Goal: Task Accomplishment & Management: Manage account settings

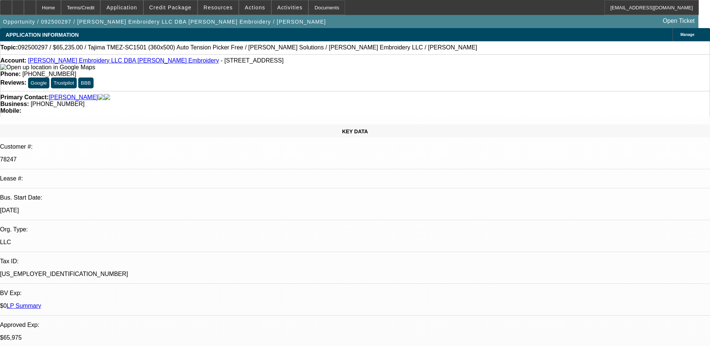
select select "0"
select select "2"
select select "0"
select select "2"
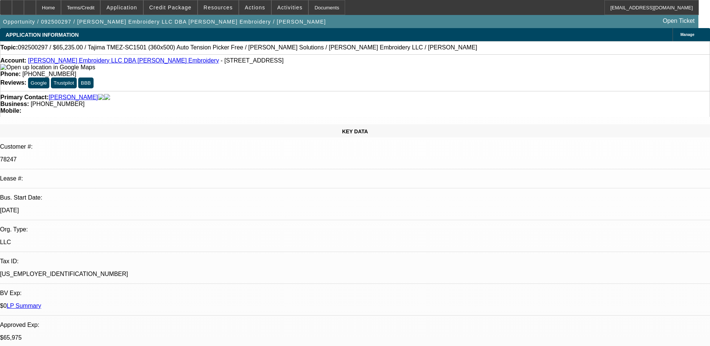
select select "0"
select select "2"
select select "0"
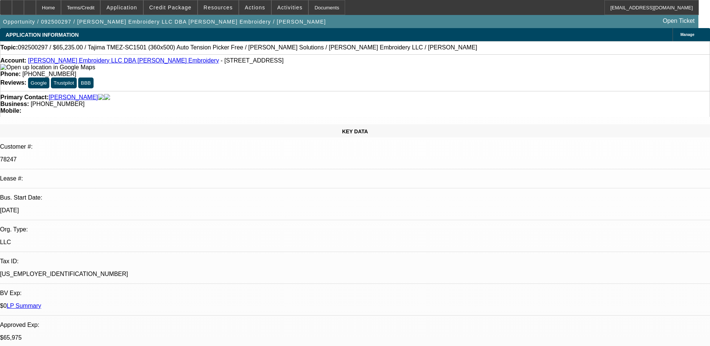
select select "2"
select select "0"
select select "1"
select select "2"
select select "6"
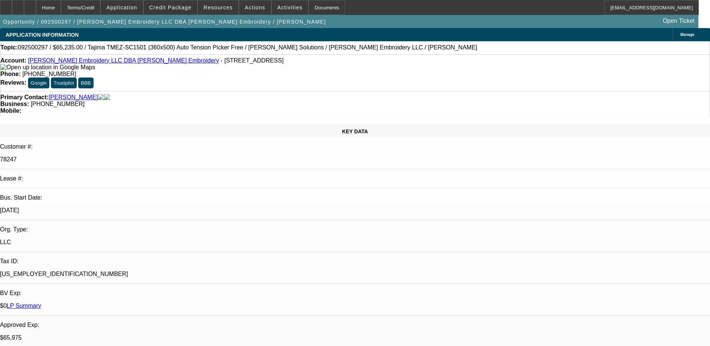
select select "1"
select select "2"
select select "6"
select select "1"
select select "2"
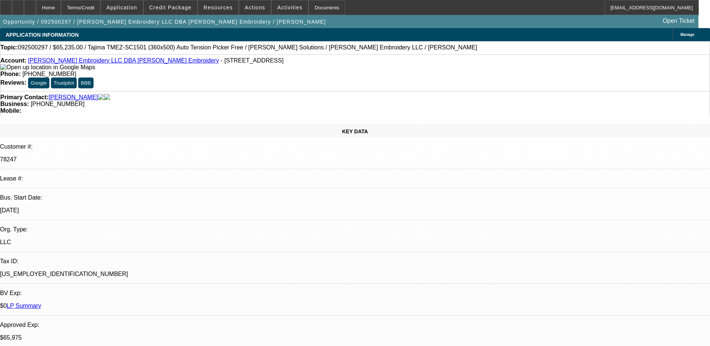
select select "6"
select select "1"
select select "2"
select select "6"
click at [187, 10] on span "Credit Package" at bounding box center [170, 7] width 42 height 6
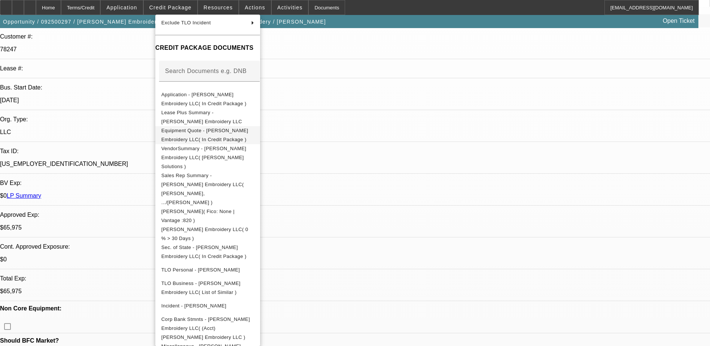
scroll to position [112, 0]
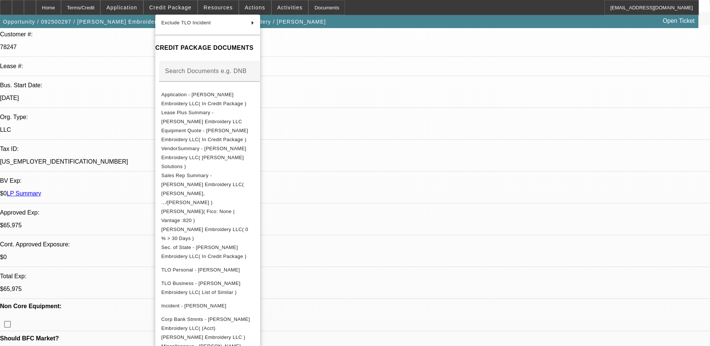
click at [380, 116] on div at bounding box center [355, 173] width 710 height 346
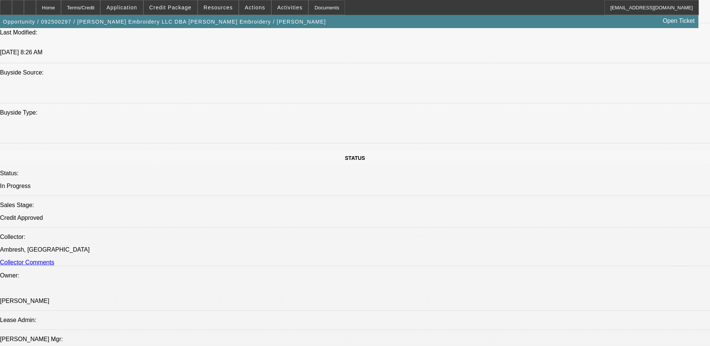
scroll to position [899, 0]
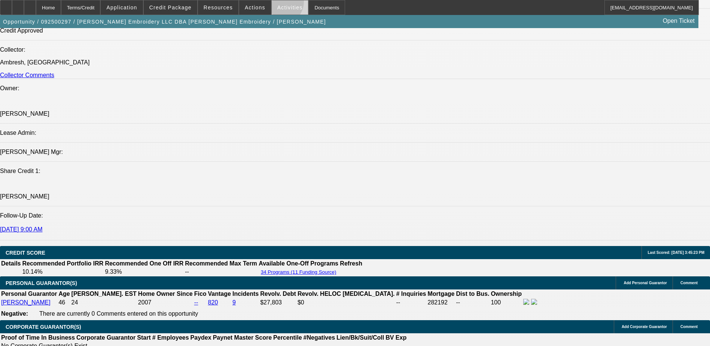
click at [272, 3] on span at bounding box center [290, 8] width 37 height 18
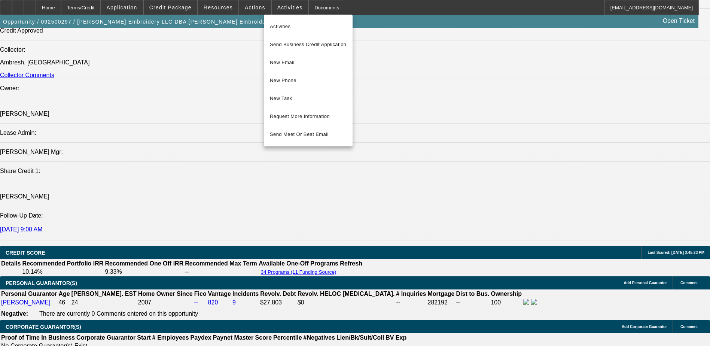
click at [307, 8] on div at bounding box center [355, 173] width 710 height 346
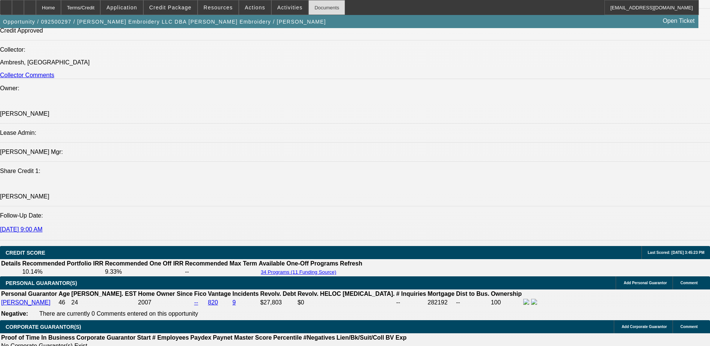
click at [309, 6] on div "Documents" at bounding box center [327, 7] width 37 height 15
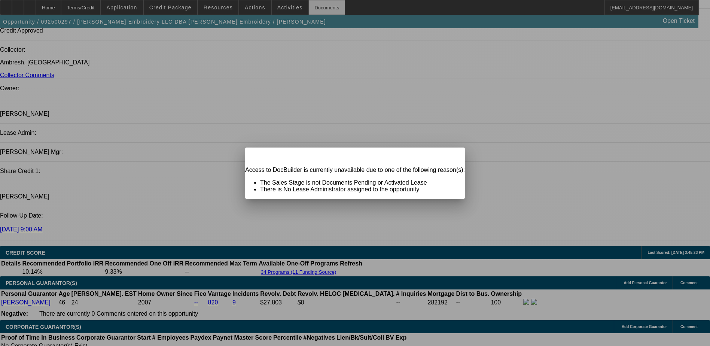
scroll to position [0, 0]
click at [449, 156] on icon at bounding box center [449, 154] width 0 height 4
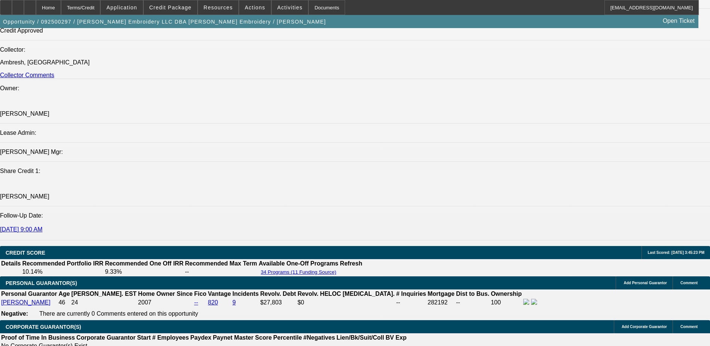
scroll to position [899, 0]
click at [249, 2] on span at bounding box center [255, 8] width 32 height 18
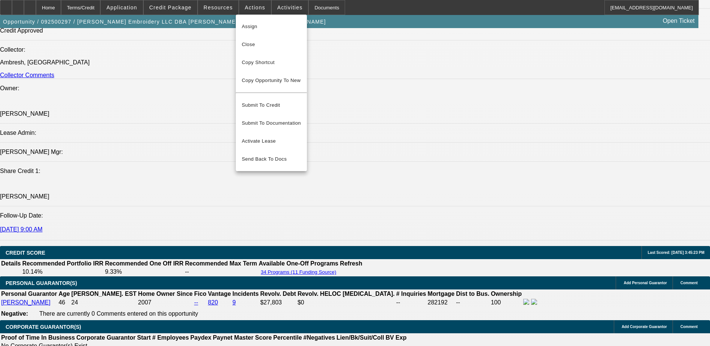
click at [280, 7] on div at bounding box center [355, 173] width 710 height 346
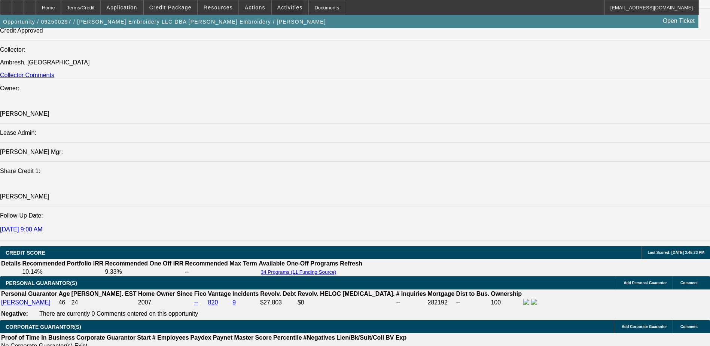
click at [280, 7] on span "Activities" at bounding box center [290, 7] width 25 height 6
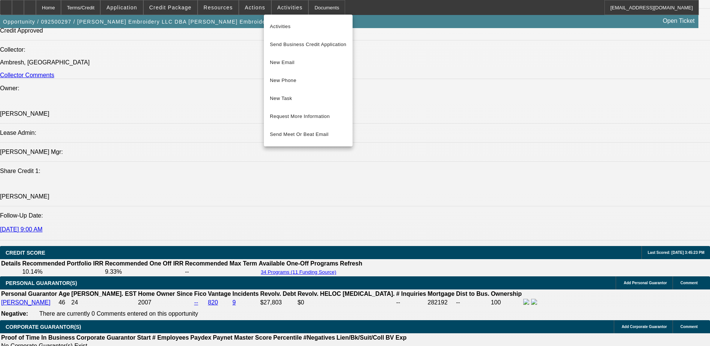
click at [207, 168] on div at bounding box center [355, 173] width 710 height 346
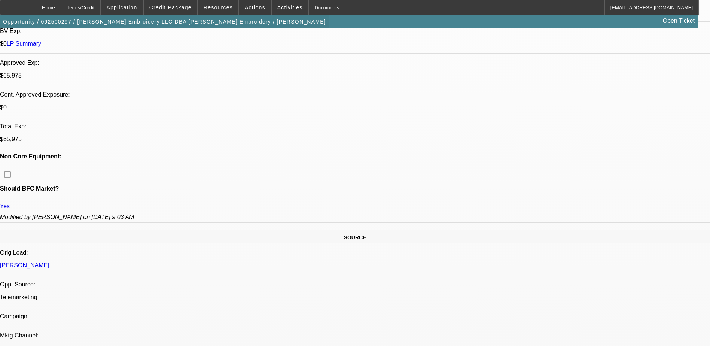
scroll to position [37, 0]
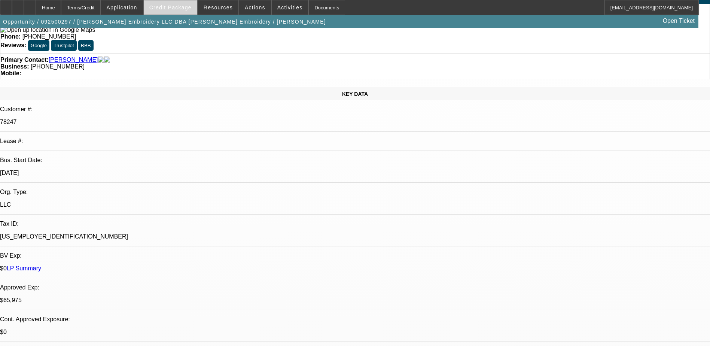
click at [162, 3] on span at bounding box center [171, 8] width 54 height 18
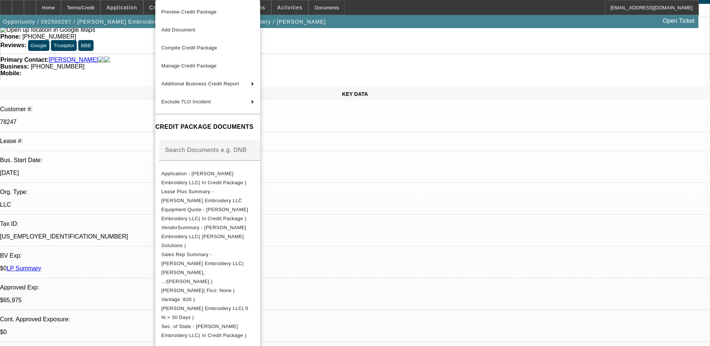
click at [150, 3] on div at bounding box center [355, 173] width 710 height 346
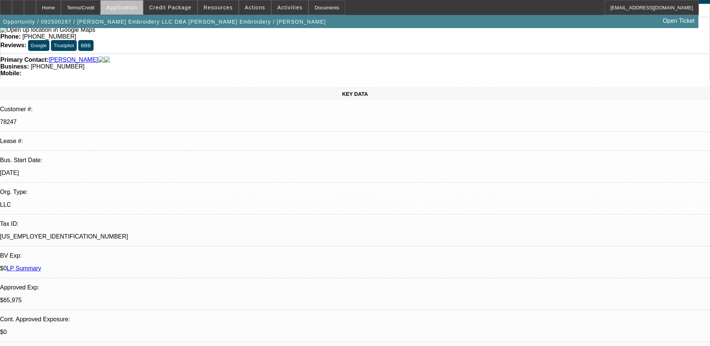
click at [137, 6] on span "Application" at bounding box center [121, 7] width 31 height 6
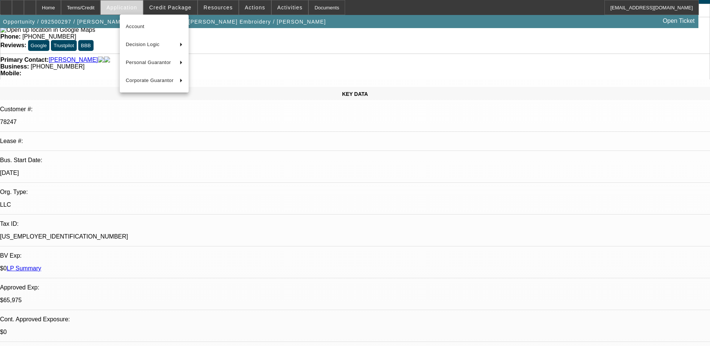
click at [142, 6] on div at bounding box center [355, 173] width 710 height 346
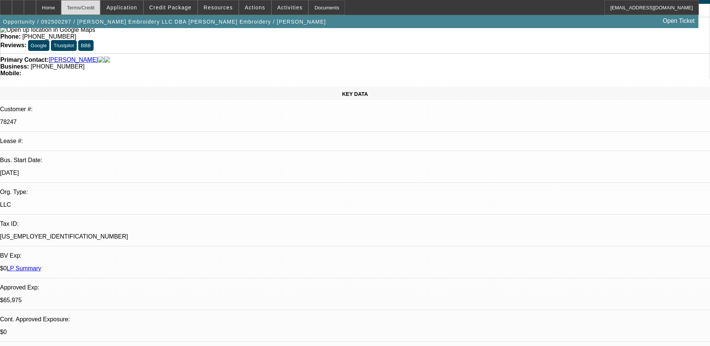
click at [97, 9] on div "Terms/Credit" at bounding box center [81, 7] width 40 height 15
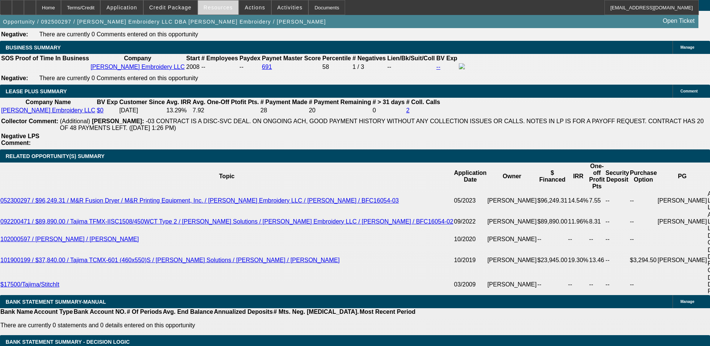
click at [209, 7] on span "Resources" at bounding box center [218, 7] width 29 height 6
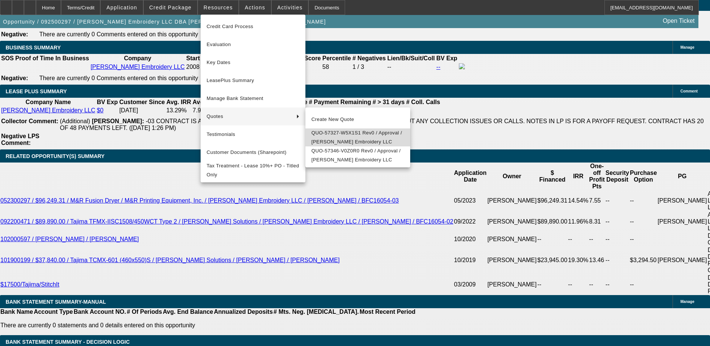
click at [357, 146] on span "QUO-57327-W5X1S1 Rev0 / Approval / Morales Embroidery LLC" at bounding box center [358, 137] width 93 height 18
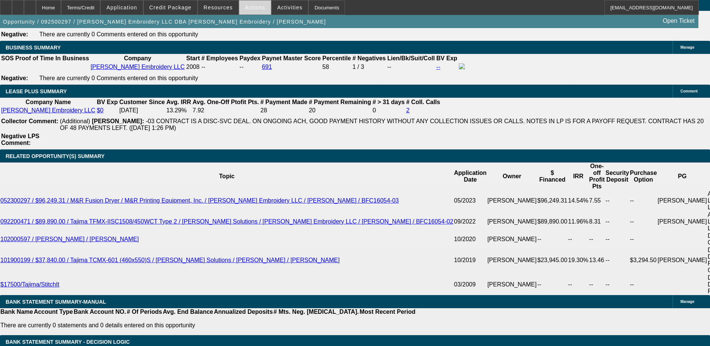
click at [261, 7] on span at bounding box center [255, 8] width 32 height 18
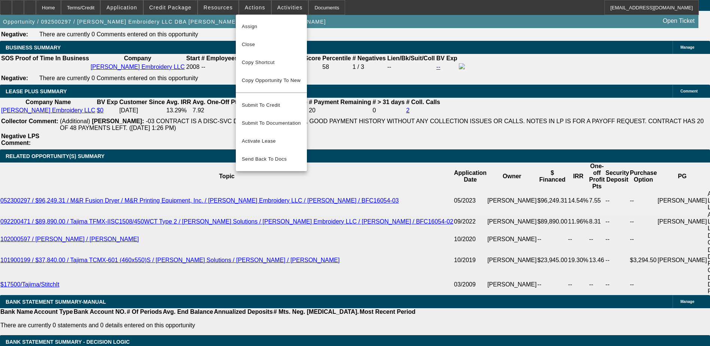
click at [275, 6] on div at bounding box center [355, 173] width 710 height 346
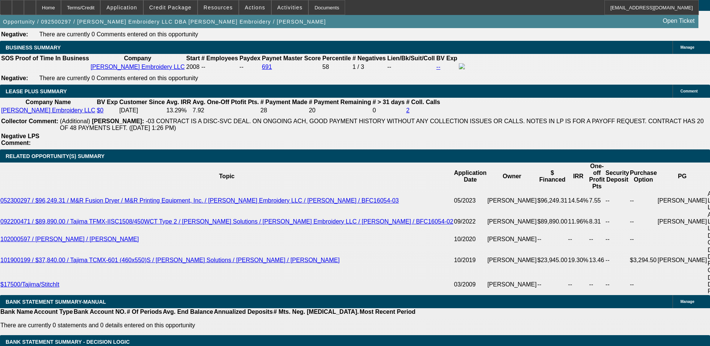
click at [278, 6] on span "Activities" at bounding box center [290, 7] width 25 height 6
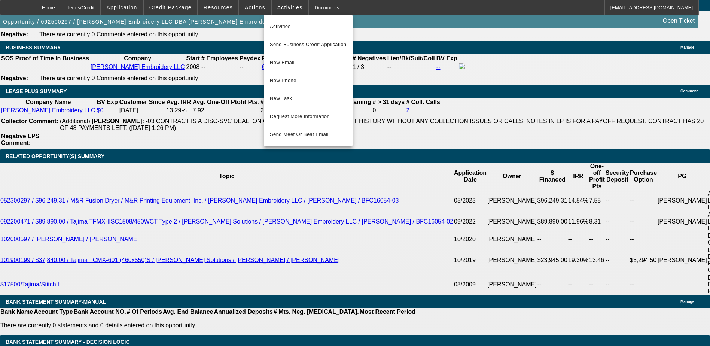
click at [247, 6] on div at bounding box center [355, 173] width 710 height 346
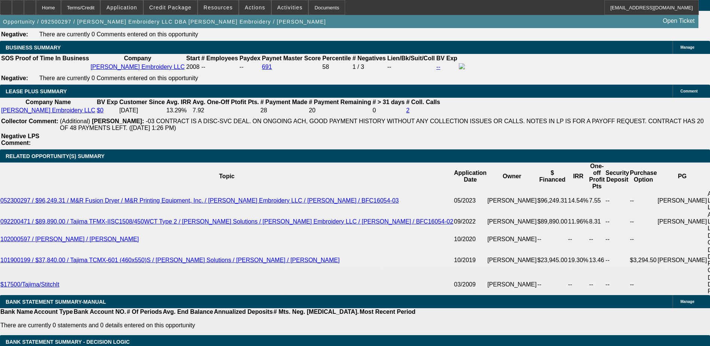
click at [247, 6] on span "Actions" at bounding box center [255, 7] width 21 height 6
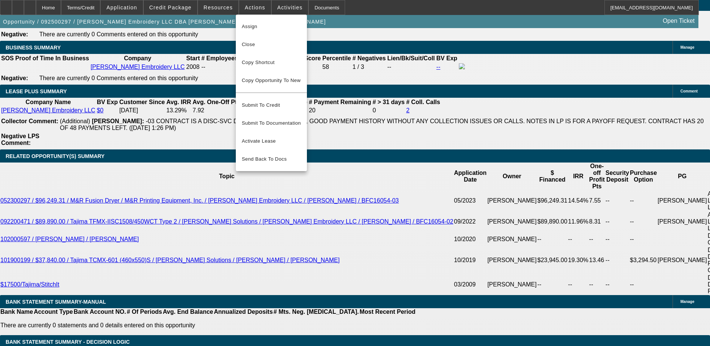
click at [224, 7] on div at bounding box center [355, 173] width 710 height 346
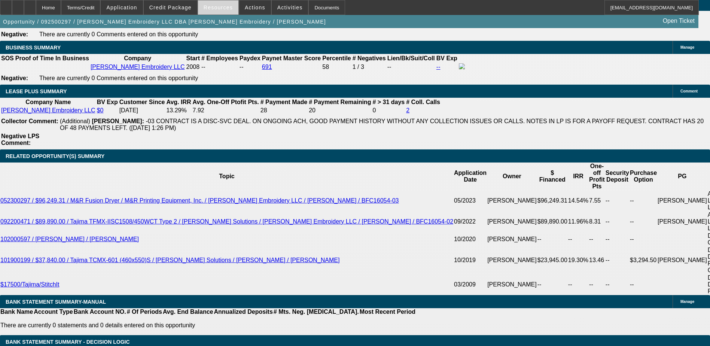
click at [216, 6] on span "Resources" at bounding box center [218, 7] width 29 height 6
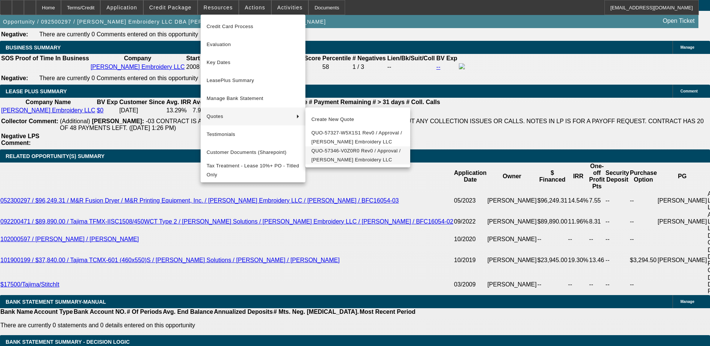
click at [349, 160] on span "QUO-57346-V0Z0R0 Rev0 / Approval / Morales Embroidery LLC" at bounding box center [358, 155] width 93 height 18
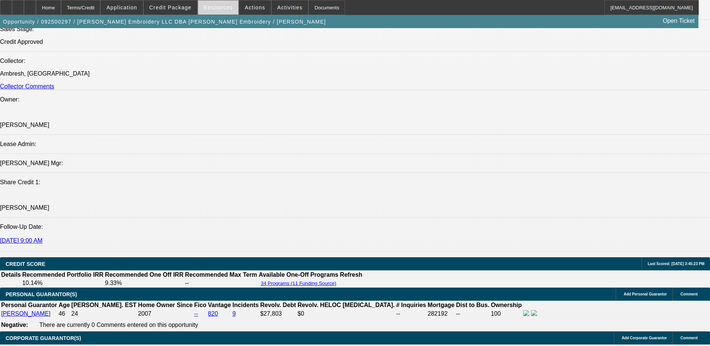
scroll to position [772, 0]
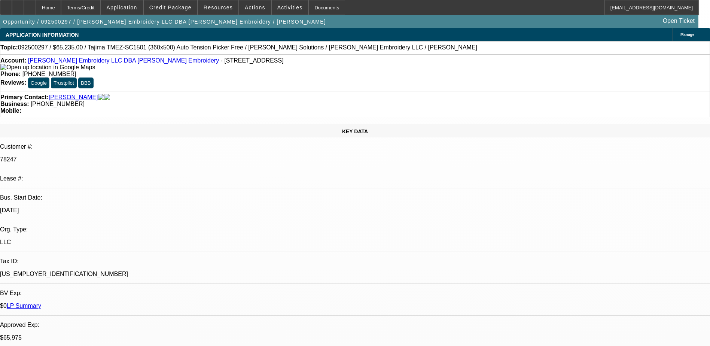
select select "0"
select select "2"
select select "0"
select select "2"
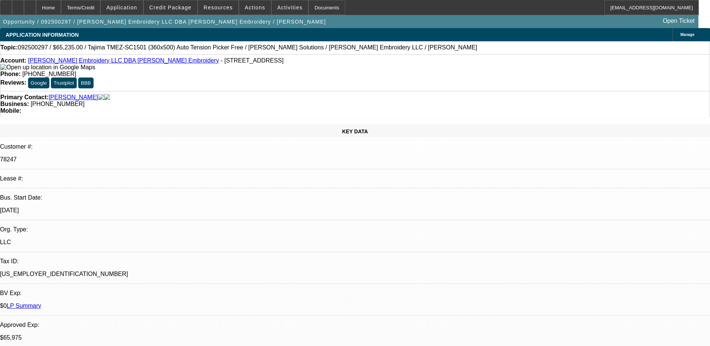
select select "0"
select select "2"
select select "0"
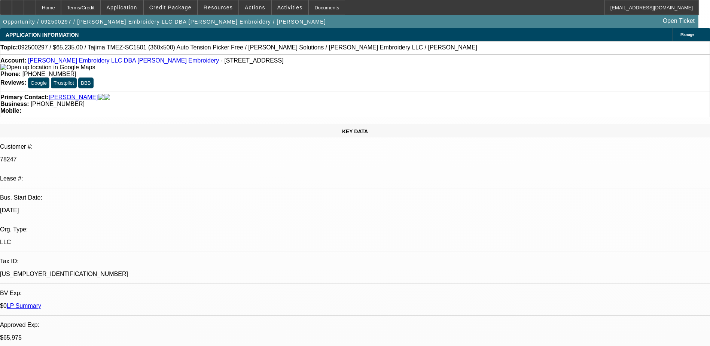
select select "2"
select select "0"
select select "1"
select select "2"
select select "6"
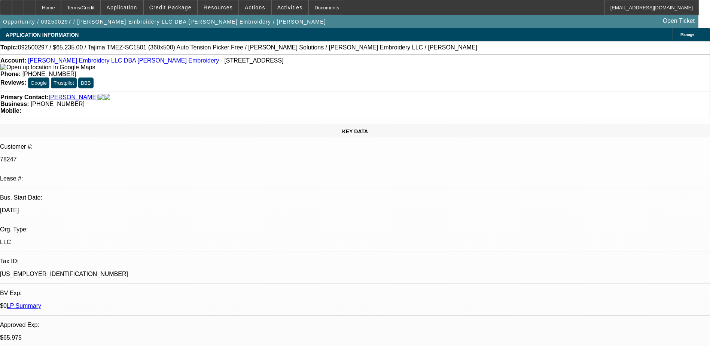
select select "1"
select select "2"
select select "6"
select select "1"
select select "2"
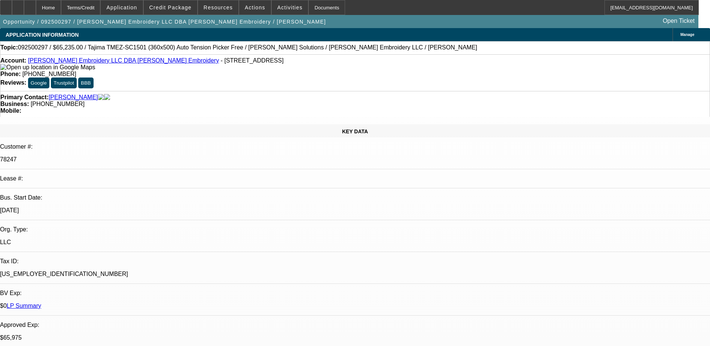
select select "6"
select select "1"
select select "2"
select select "6"
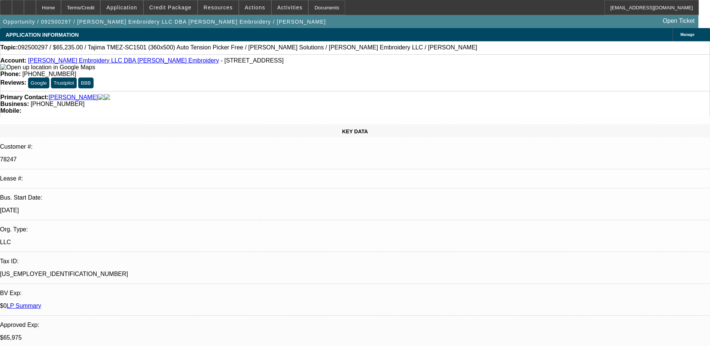
drag, startPoint x: 565, startPoint y: 253, endPoint x: 656, endPoint y: 265, distance: 91.0
drag, startPoint x: 558, startPoint y: 262, endPoint x: 630, endPoint y: 266, distance: 72.4
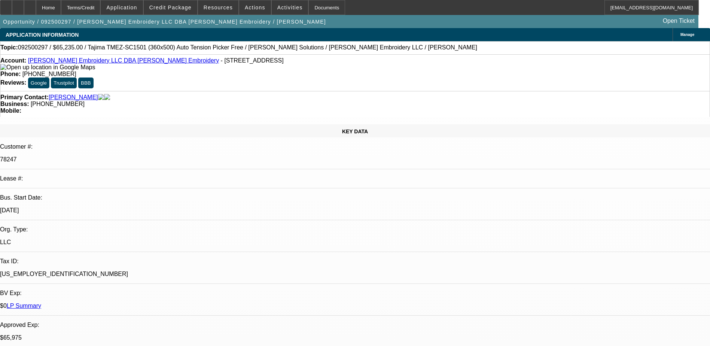
drag, startPoint x: 630, startPoint y: 266, endPoint x: 601, endPoint y: 265, distance: 28.9
click at [36, 4] on div at bounding box center [30, 7] width 12 height 15
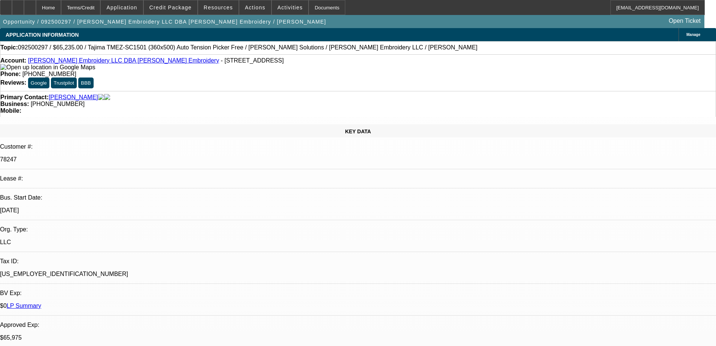
select select "0"
select select "2"
select select "0"
select select "6"
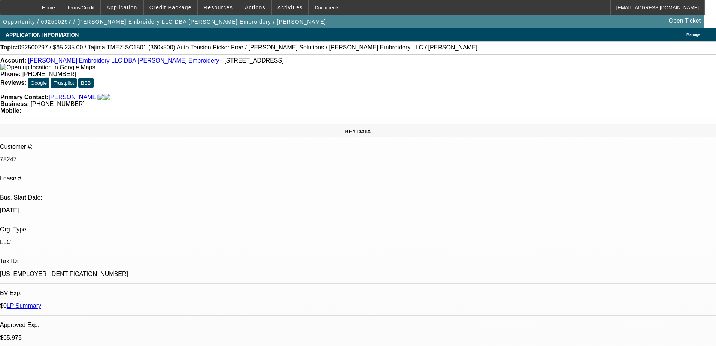
select select "0"
select select "2"
select select "0"
select select "6"
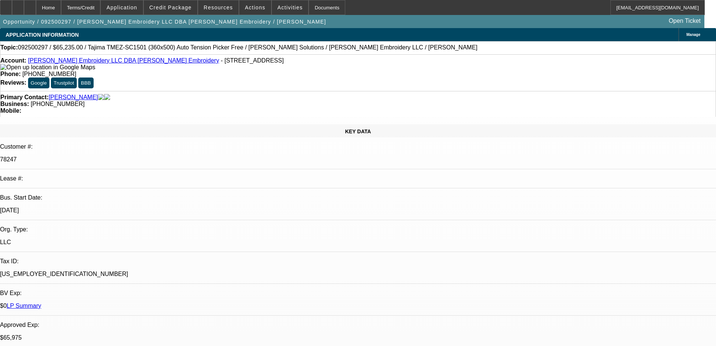
select select "0"
select select "2"
select select "0"
select select "6"
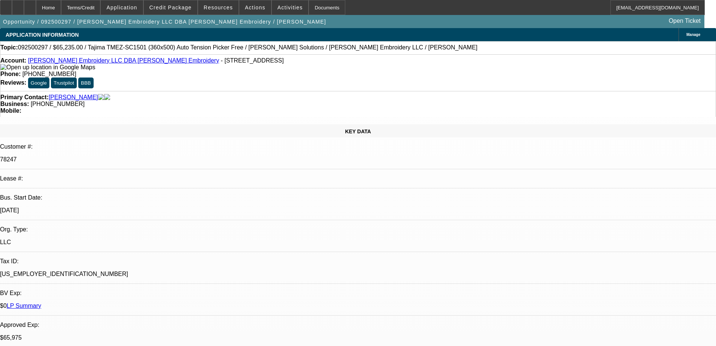
select select "0"
select select "2"
select select "0"
select select "6"
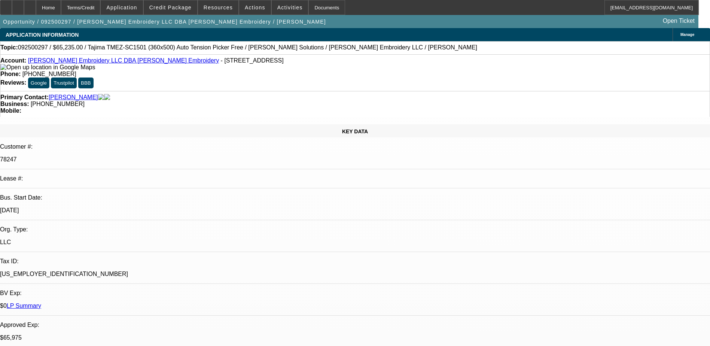
select select "0"
select select "2"
select select "0"
select select "2"
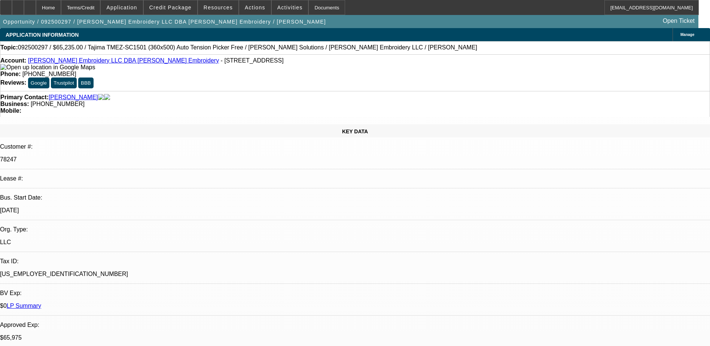
select select "0"
select select "2"
select select "0"
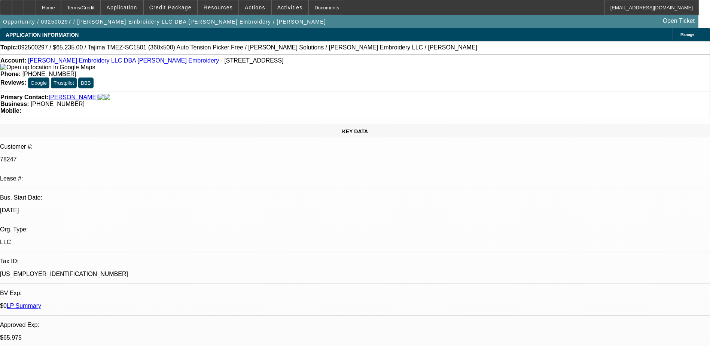
select select "2"
select select "0"
select select "1"
select select "2"
select select "6"
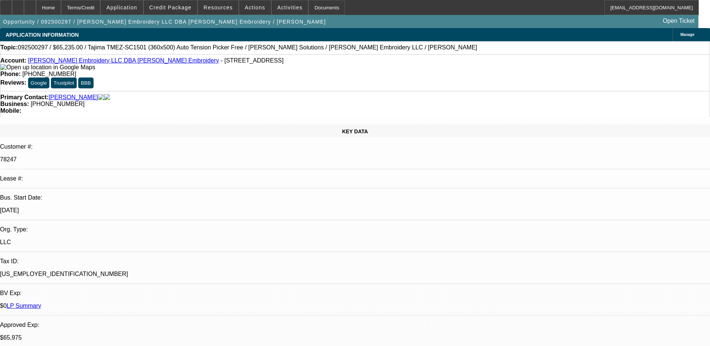
select select "1"
select select "2"
select select "6"
select select "1"
select select "2"
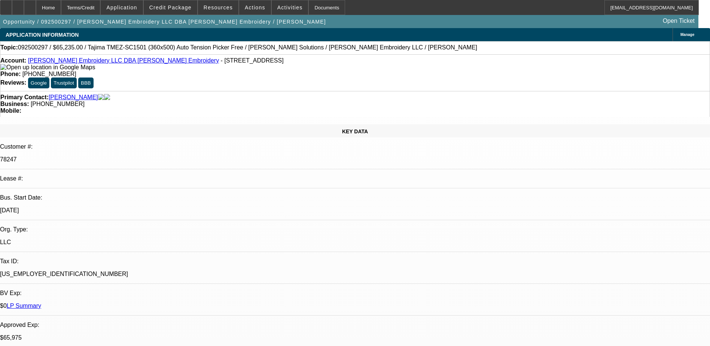
select select "6"
select select "1"
select select "2"
select select "6"
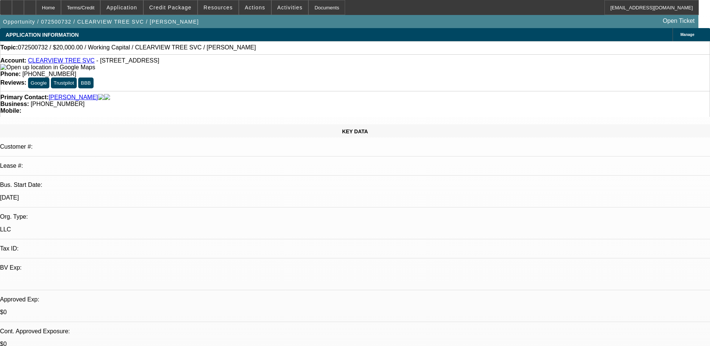
select select "0"
select select "2"
select select "0.1"
select select "4"
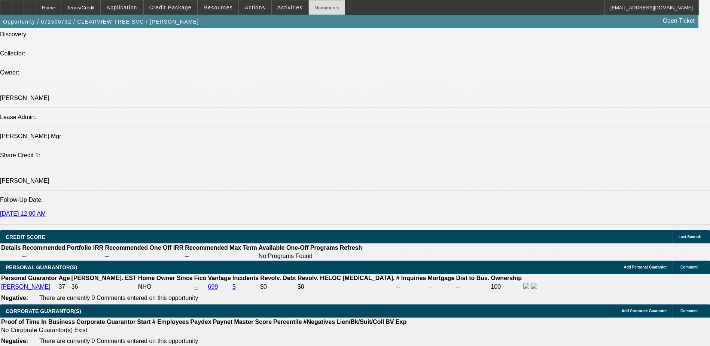
scroll to position [749, 0]
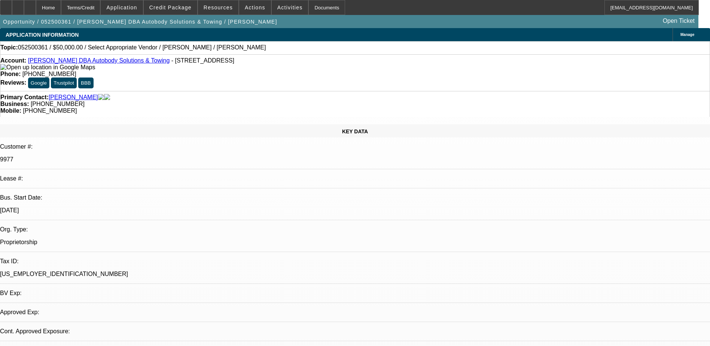
select select "0"
select select "2"
select select "0.1"
select select "1"
select select "2"
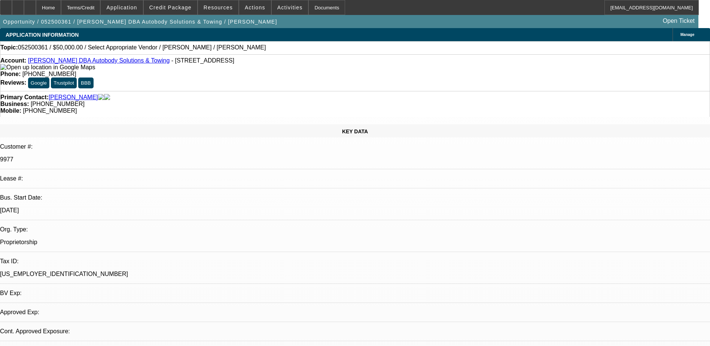
select select "4"
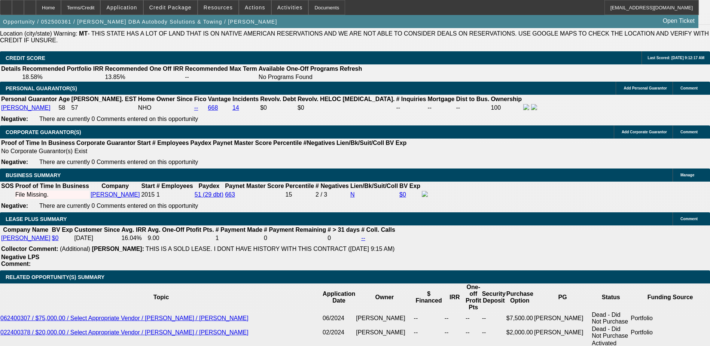
scroll to position [1198, 0]
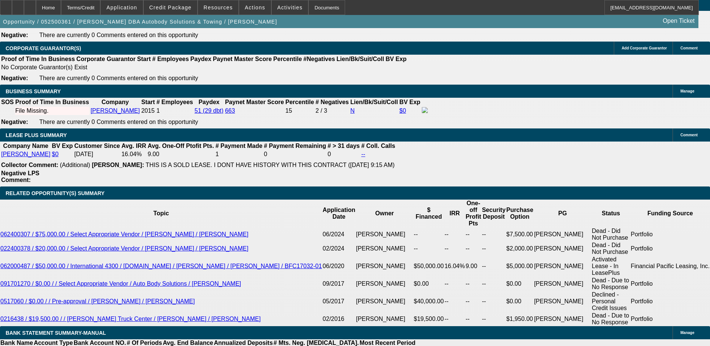
drag, startPoint x: 524, startPoint y: 255, endPoint x: 573, endPoint y: 255, distance: 48.7
drag, startPoint x: 499, startPoint y: 261, endPoint x: 564, endPoint y: 261, distance: 65.5
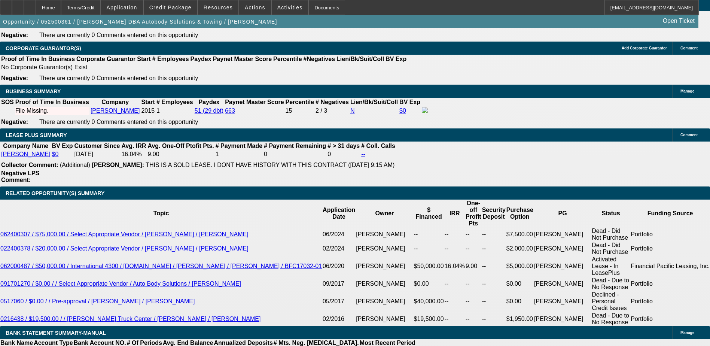
drag, startPoint x: 564, startPoint y: 261, endPoint x: 559, endPoint y: 260, distance: 5.3
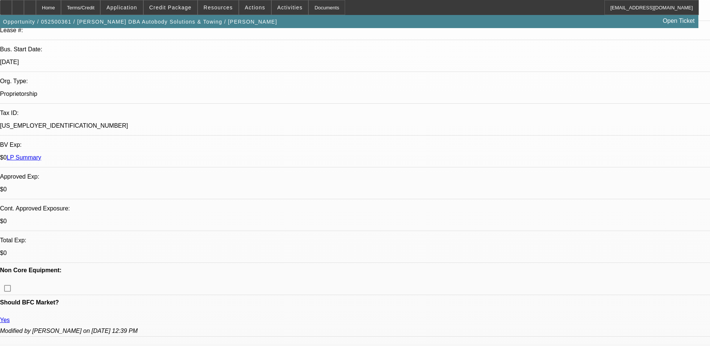
scroll to position [0, 0]
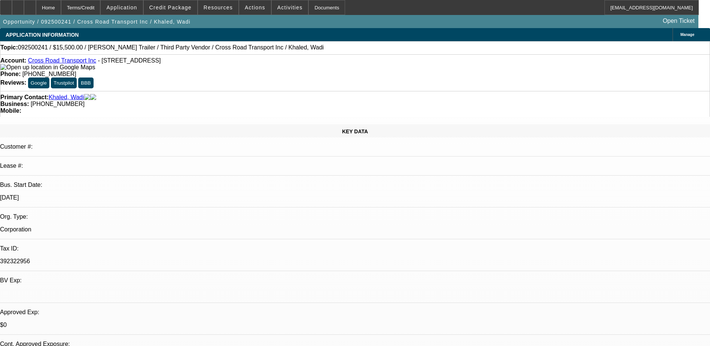
select select "0"
select select "0.1"
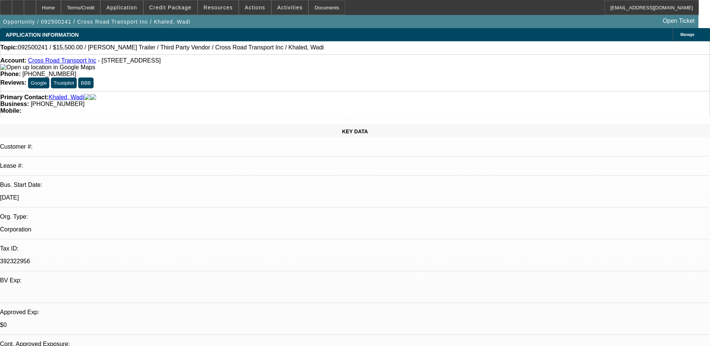
select select "0"
select select "1"
select select "2"
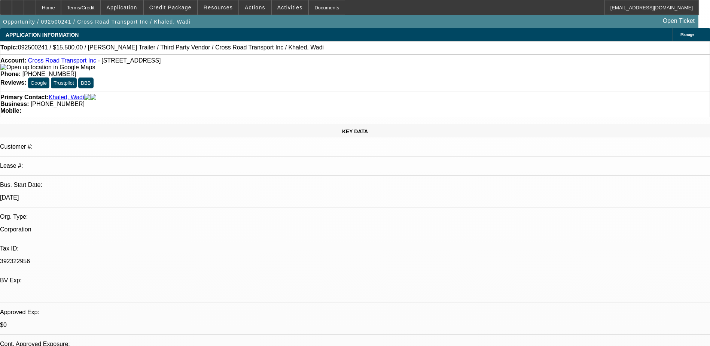
select select "5"
select select "1"
select select "4"
select select "1"
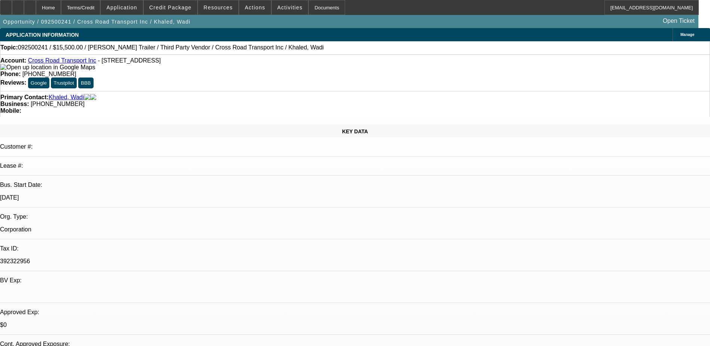
select select "2"
select select "5"
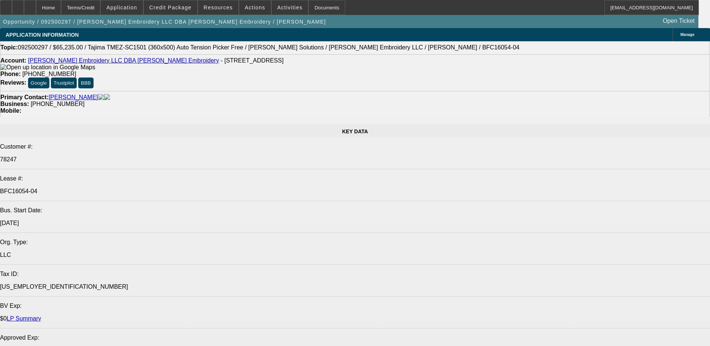
select select "0"
select select "2"
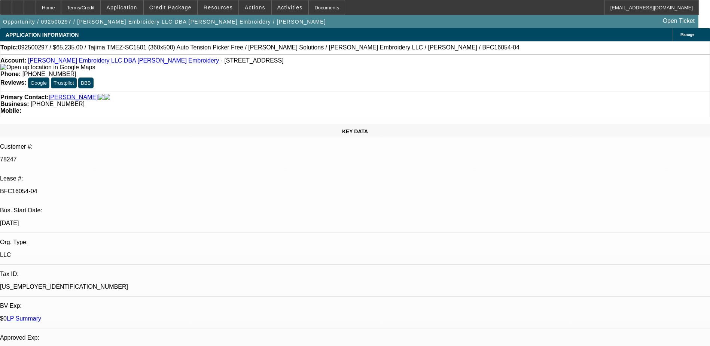
select select "0"
select select "2"
select select "0"
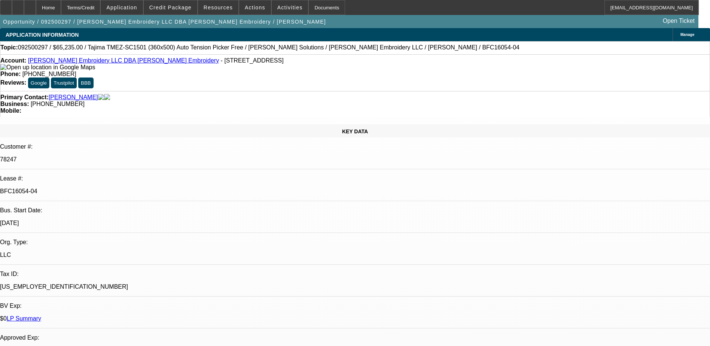
select select "2"
select select "0"
select select "2"
select select "0"
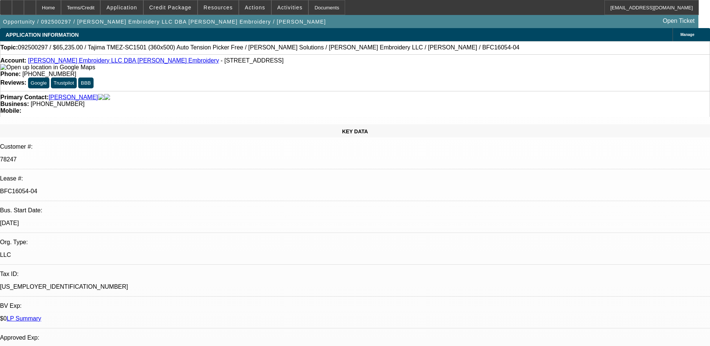
select select "1"
select select "2"
select select "6"
select select "1"
select select "2"
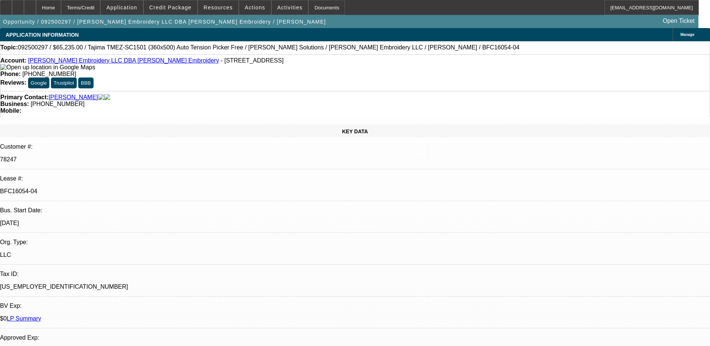
select select "6"
select select "1"
select select "2"
select select "6"
select select "1"
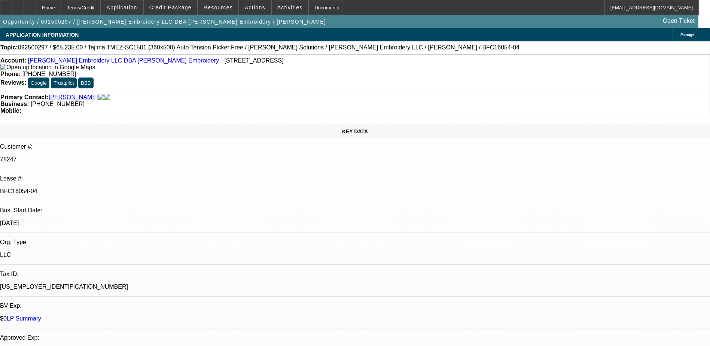
select select "2"
select select "6"
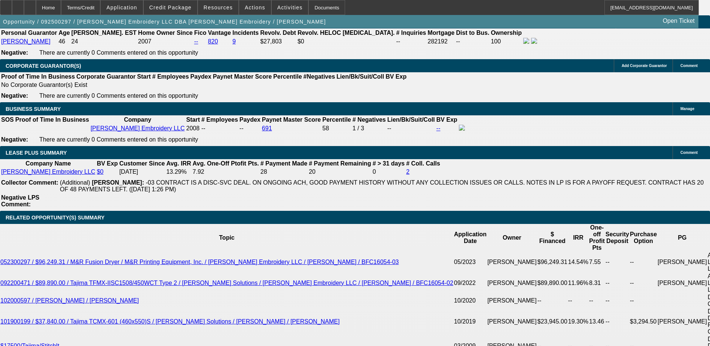
scroll to position [1086, 0]
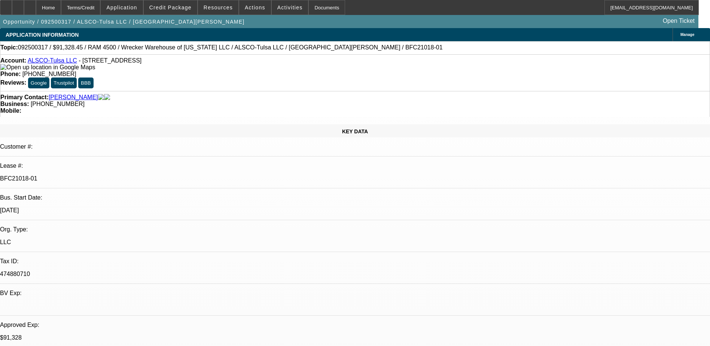
select select "0"
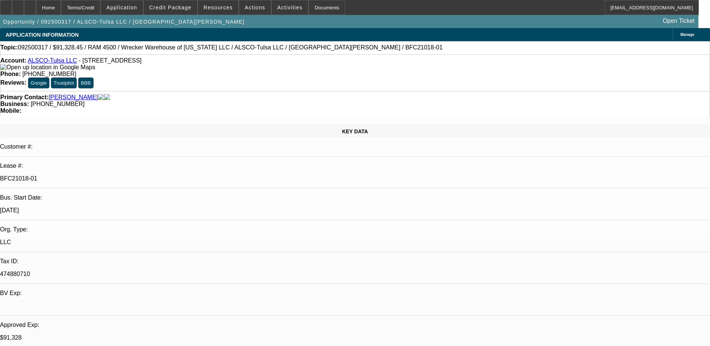
select select "0"
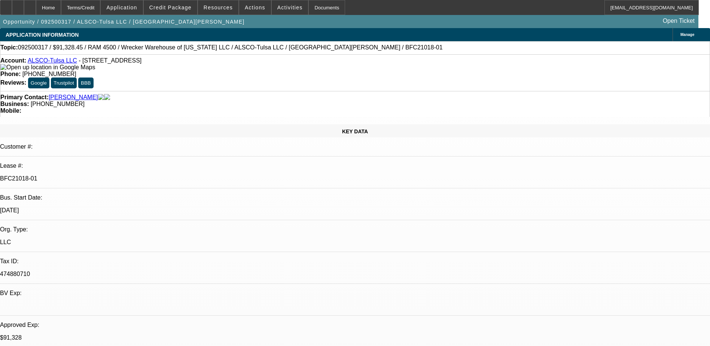
select select "0"
select select "1"
select select "6"
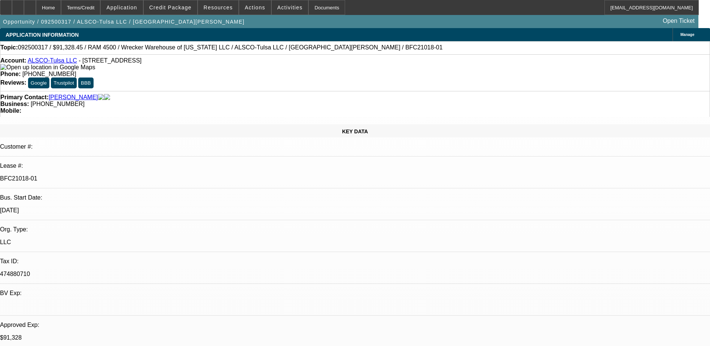
select select "1"
select select "6"
select select "1"
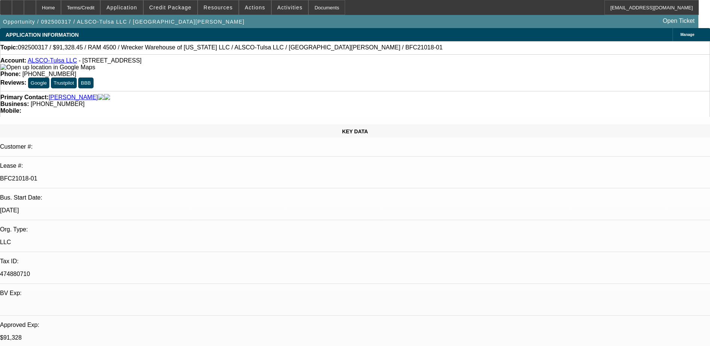
select select "6"
select select "1"
select select "6"
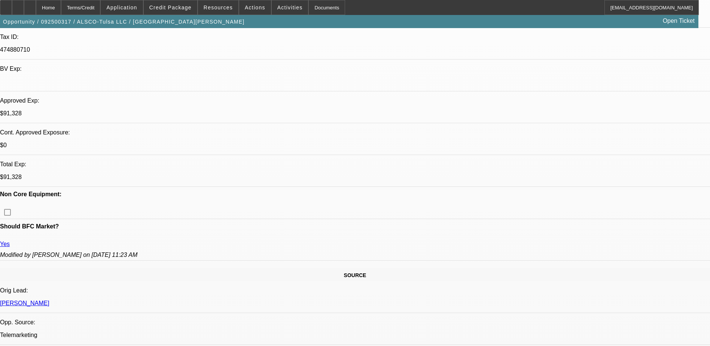
scroll to position [225, 0]
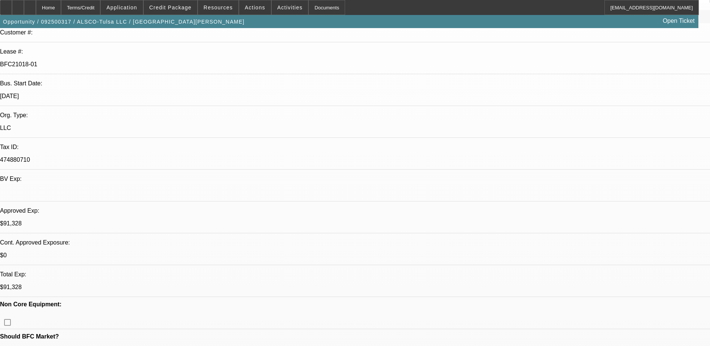
scroll to position [300, 0]
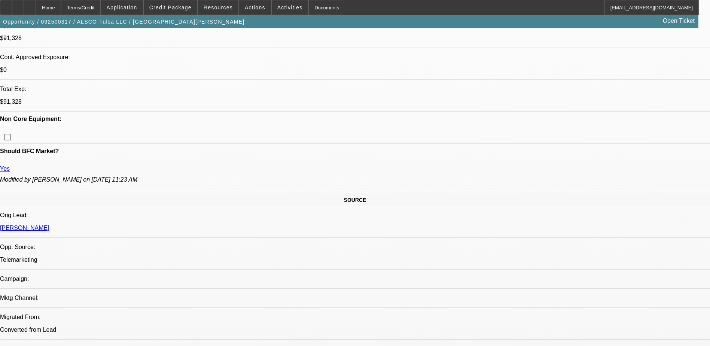
drag, startPoint x: 157, startPoint y: 233, endPoint x: 173, endPoint y: 230, distance: 16.9
drag, startPoint x: 173, startPoint y: 230, endPoint x: 267, endPoint y: 231, distance: 93.6
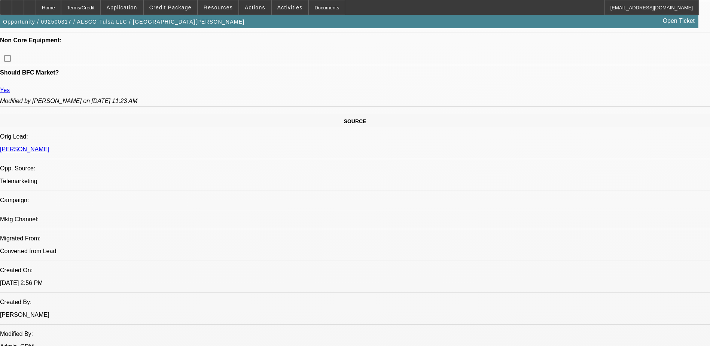
scroll to position [412, 0]
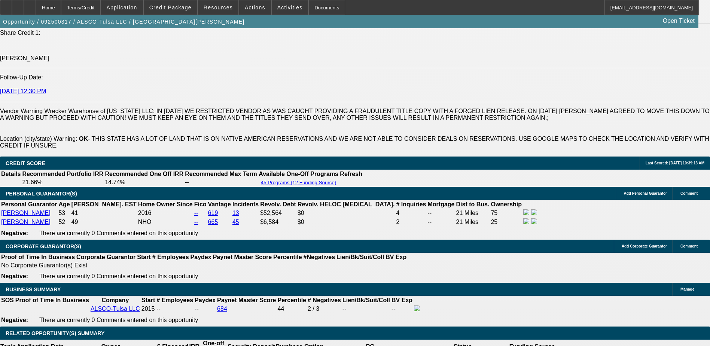
scroll to position [1161, 0]
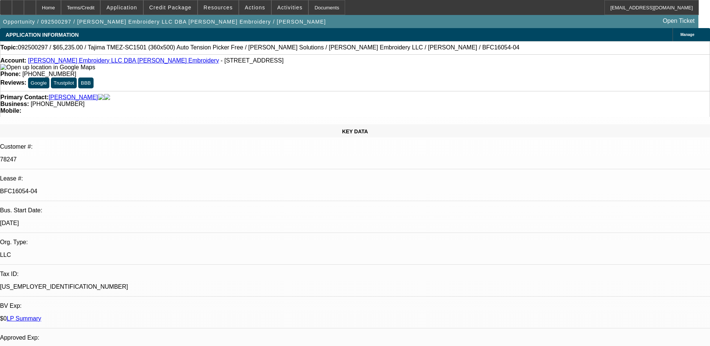
select select "0"
select select "2"
select select "0"
select select "2"
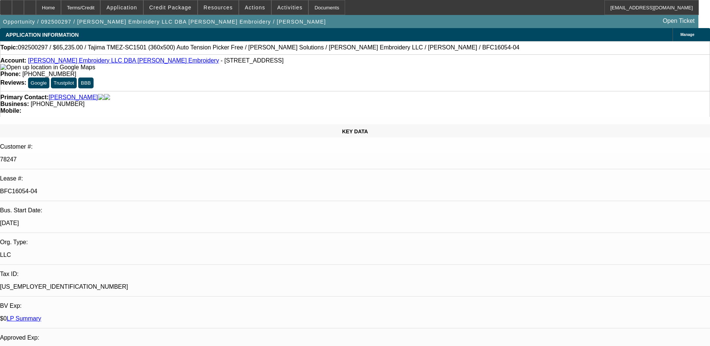
select select "0"
select select "2"
select select "0"
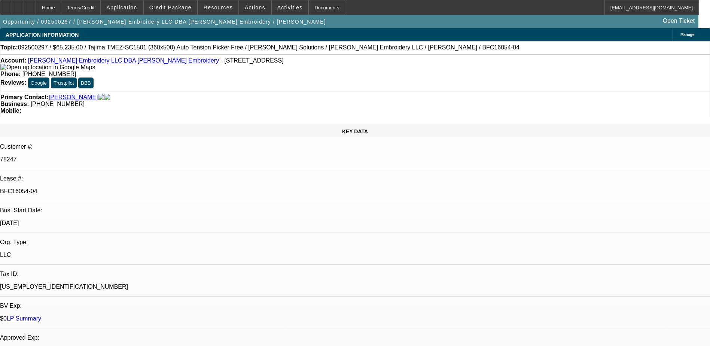
select select "2"
select select "0"
select select "1"
select select "2"
select select "6"
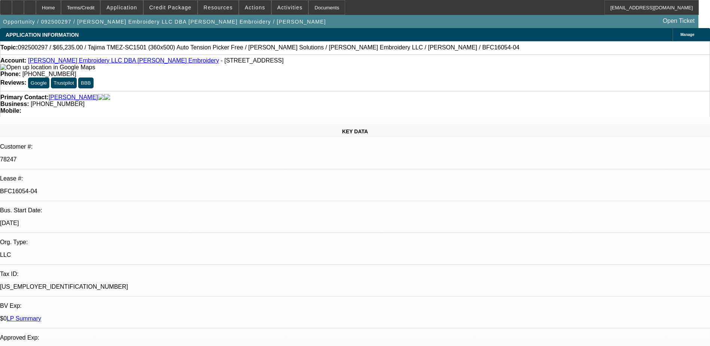
select select "1"
select select "2"
select select "6"
select select "1"
select select "2"
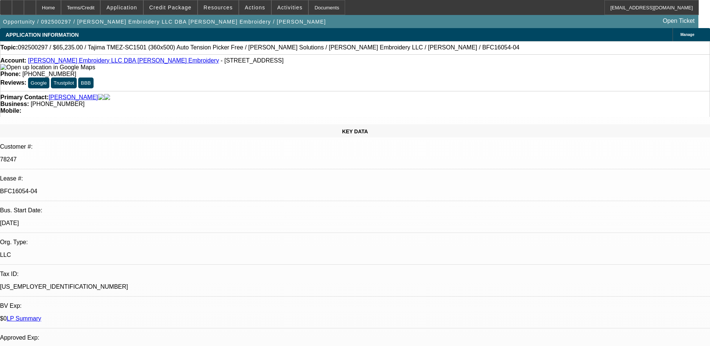
select select "6"
select select "1"
select select "2"
select select "6"
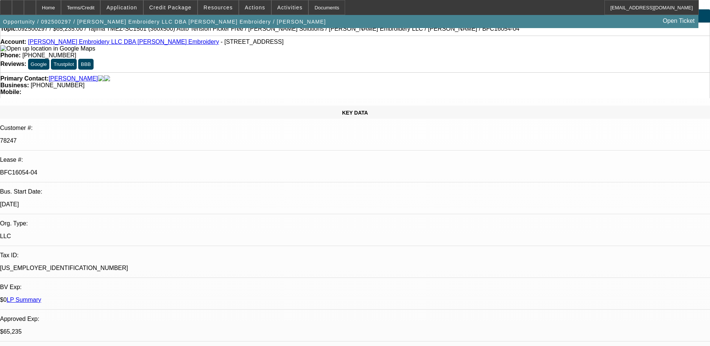
scroll to position [0, 0]
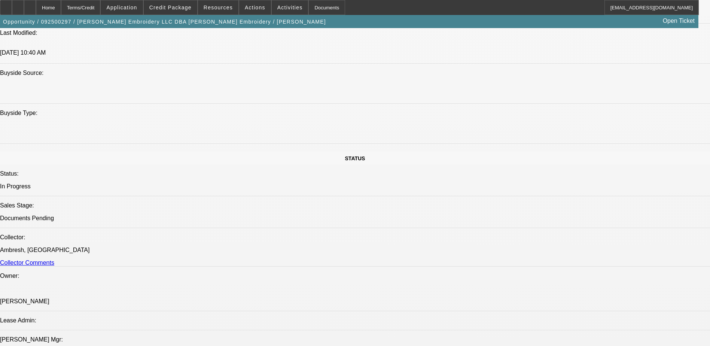
scroll to position [674, 0]
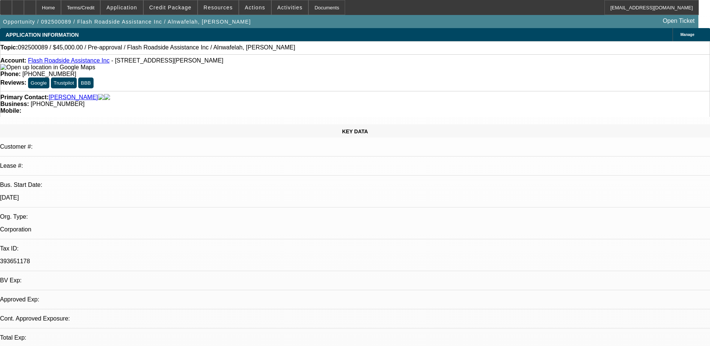
select select "0"
select select "0.1"
select select "1"
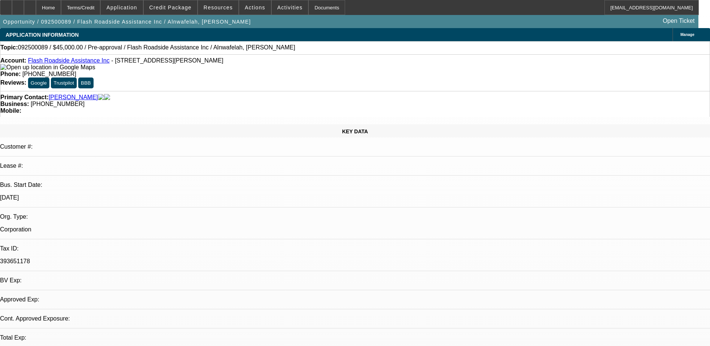
select select "4"
click at [188, 7] on span "Credit Package" at bounding box center [170, 7] width 42 height 6
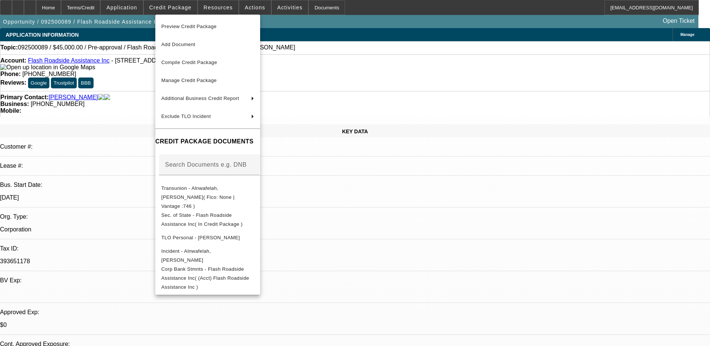
click at [410, 229] on div at bounding box center [355, 173] width 710 height 346
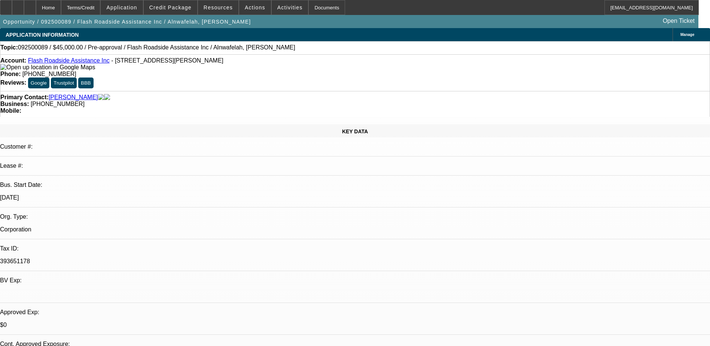
scroll to position [187, 0]
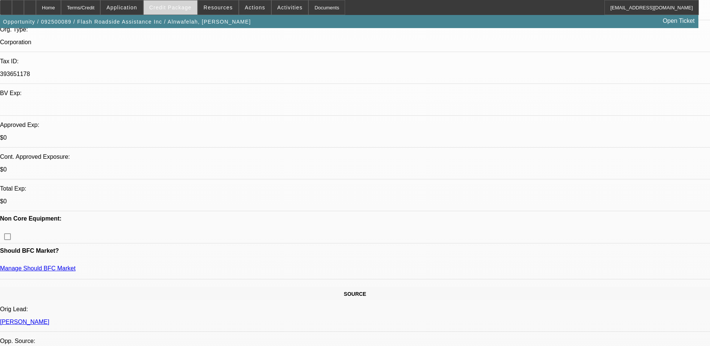
click at [197, 6] on span at bounding box center [171, 8] width 54 height 18
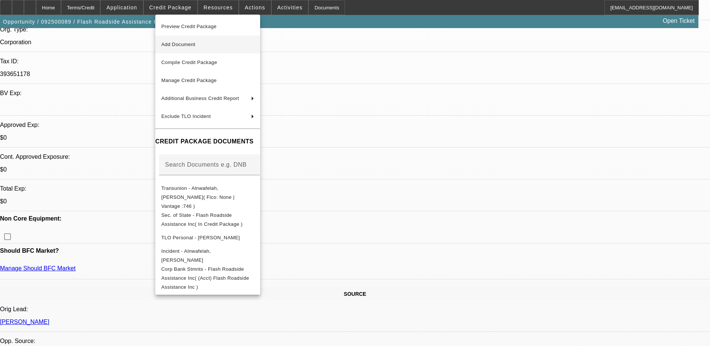
click at [217, 45] on span "Add Document" at bounding box center [207, 44] width 93 height 9
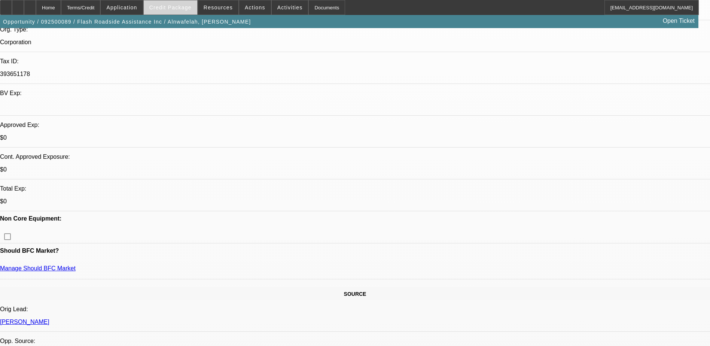
click at [175, 6] on span "Credit Package" at bounding box center [170, 7] width 42 height 6
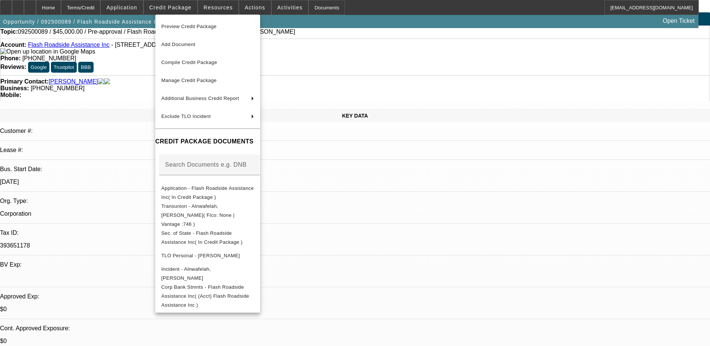
scroll to position [0, 0]
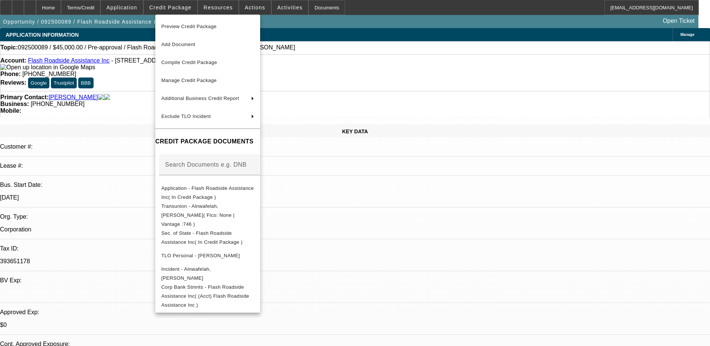
click at [133, 115] on div at bounding box center [355, 173] width 710 height 346
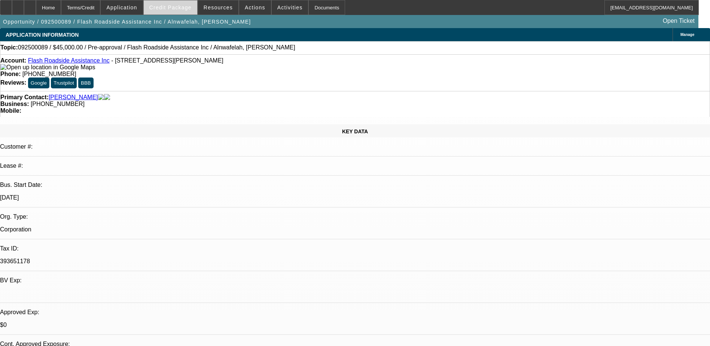
click at [172, 4] on span at bounding box center [171, 8] width 54 height 18
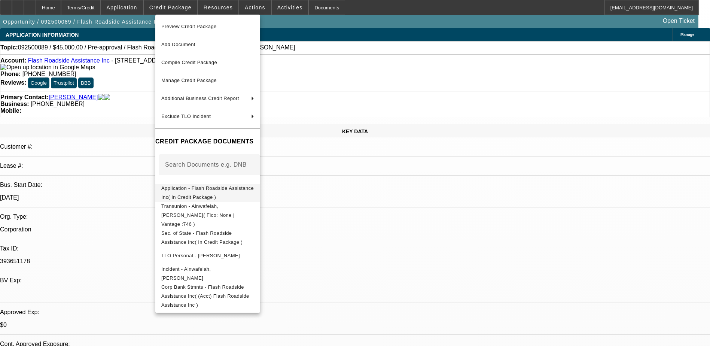
click at [254, 192] on span "Application - Flash Roadside Assistance Inc( In Credit Package )" at bounding box center [207, 192] width 93 height 15
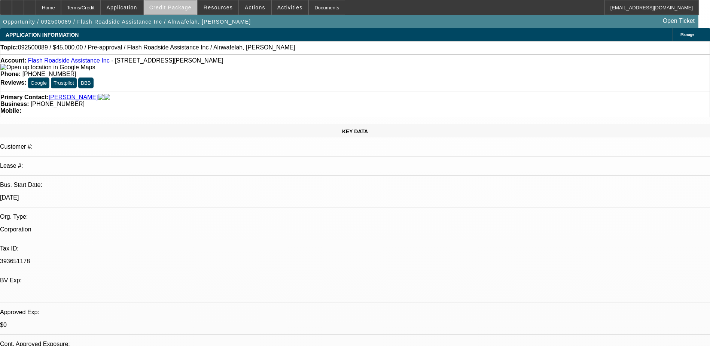
click at [184, 9] on span "Credit Package" at bounding box center [170, 7] width 42 height 6
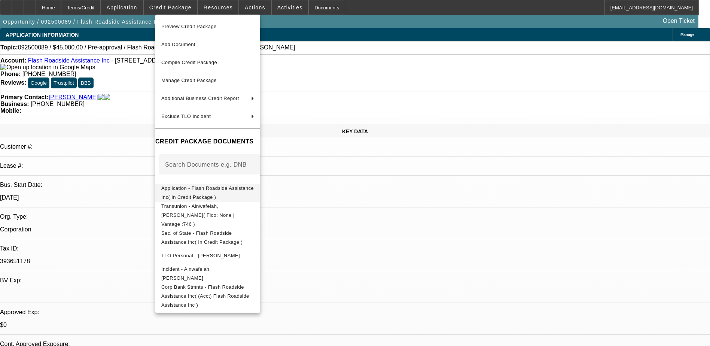
drag, startPoint x: 273, startPoint y: 188, endPoint x: 250, endPoint y: 191, distance: 23.0
click at [250, 191] on span "Application - Flash Roadside Assistance Inc( In Credit Package )" at bounding box center [207, 192] width 93 height 15
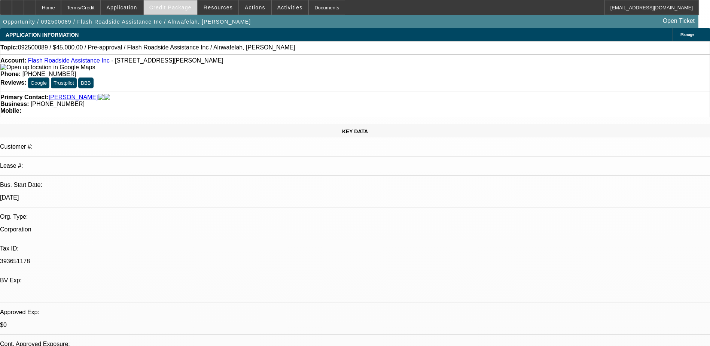
click at [174, 13] on span at bounding box center [171, 8] width 54 height 18
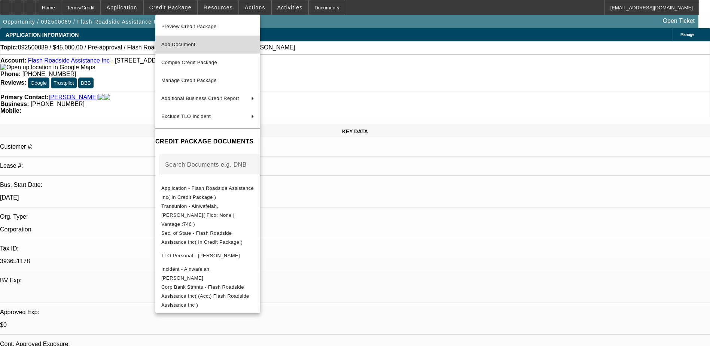
click at [222, 51] on button "Add Document" at bounding box center [207, 45] width 105 height 18
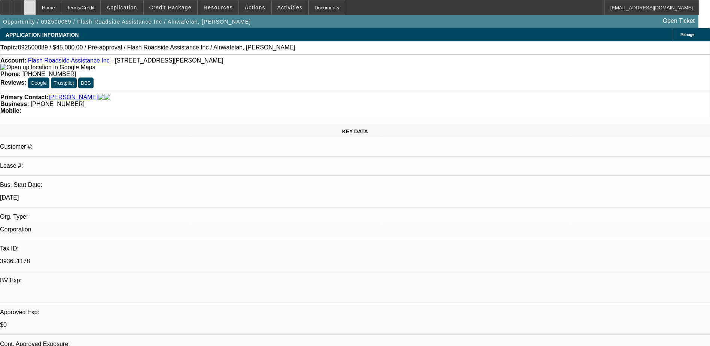
click at [30, 5] on icon at bounding box center [30, 5] width 0 height 0
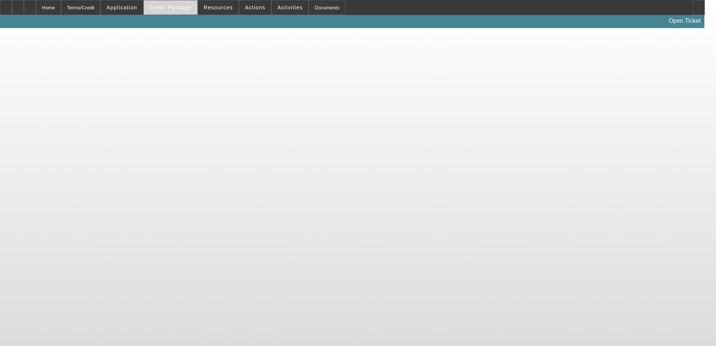
click at [175, 10] on span "Credit Package" at bounding box center [170, 7] width 42 height 6
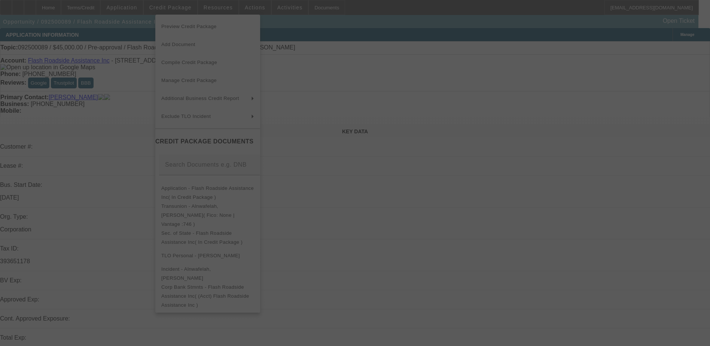
click at [175, 10] on div at bounding box center [355, 173] width 710 height 346
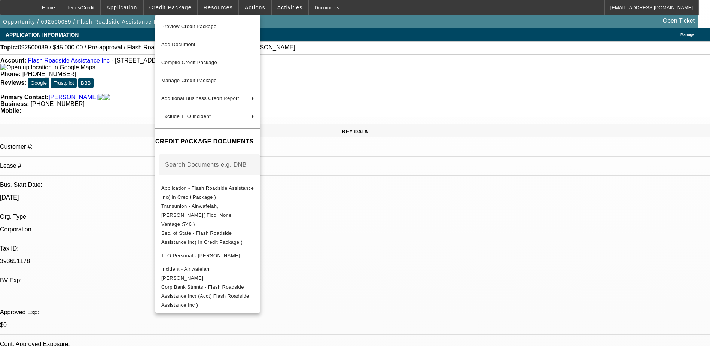
select select "0"
select select "0.1"
select select "4"
click at [175, 9] on div at bounding box center [355, 173] width 710 height 346
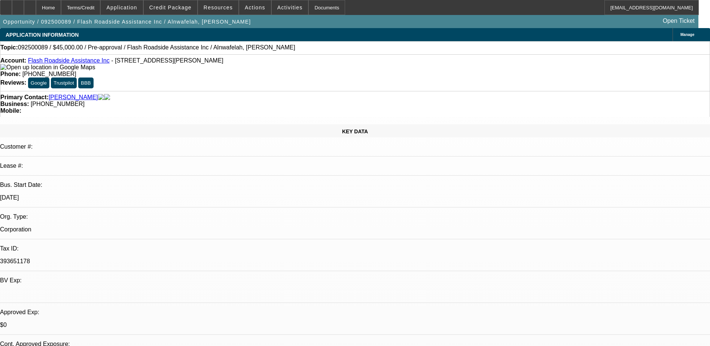
click at [175, 9] on span "Credit Package" at bounding box center [170, 7] width 42 height 6
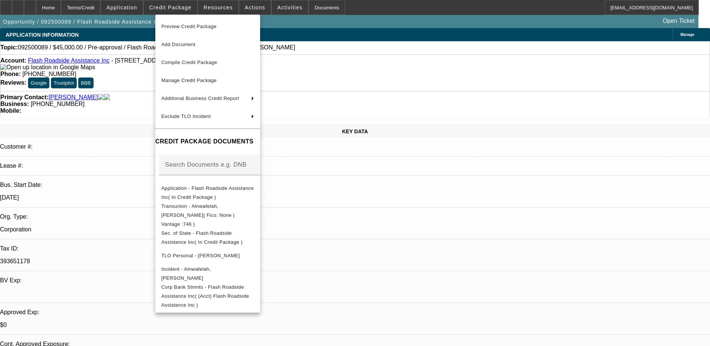
drag, startPoint x: 230, startPoint y: 185, endPoint x: 170, endPoint y: 12, distance: 183.6
click at [186, 12] on div at bounding box center [355, 173] width 710 height 346
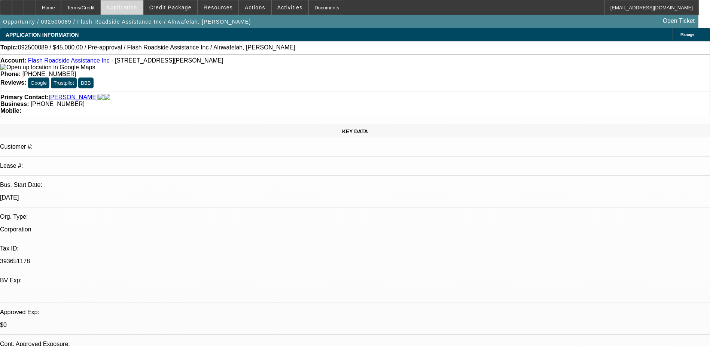
click at [137, 9] on span "Application" at bounding box center [121, 7] width 31 height 6
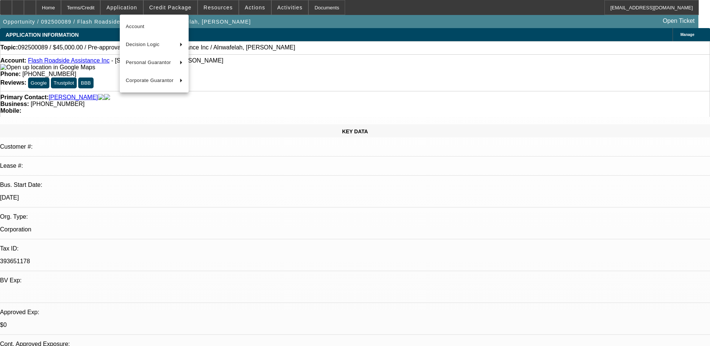
click at [190, 11] on div at bounding box center [355, 173] width 710 height 346
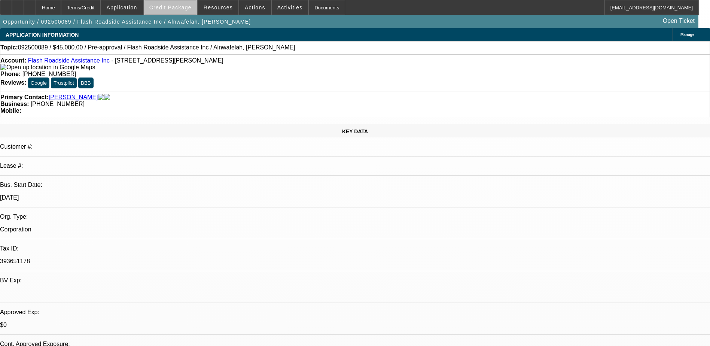
click at [187, 6] on span "Credit Package" at bounding box center [170, 7] width 42 height 6
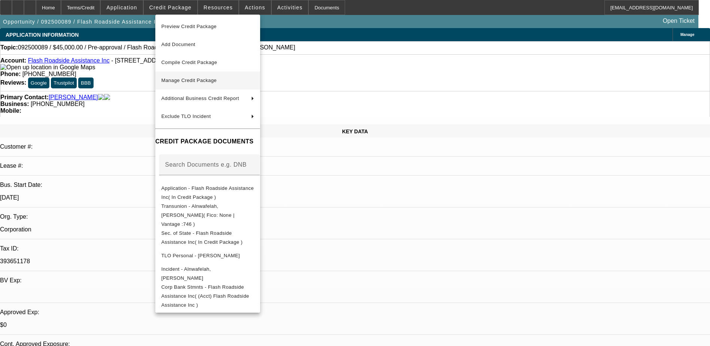
click at [231, 78] on span "Manage Credit Package" at bounding box center [207, 80] width 93 height 9
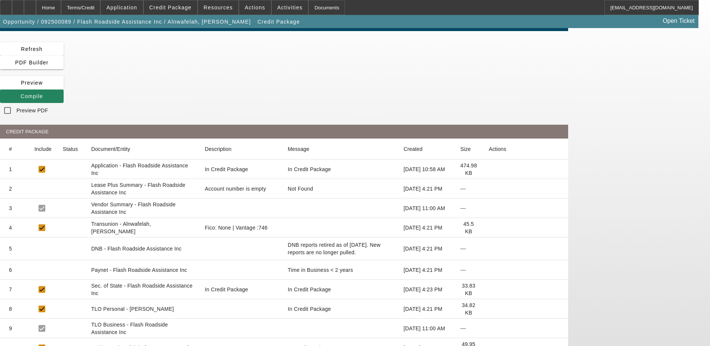
scroll to position [19, 0]
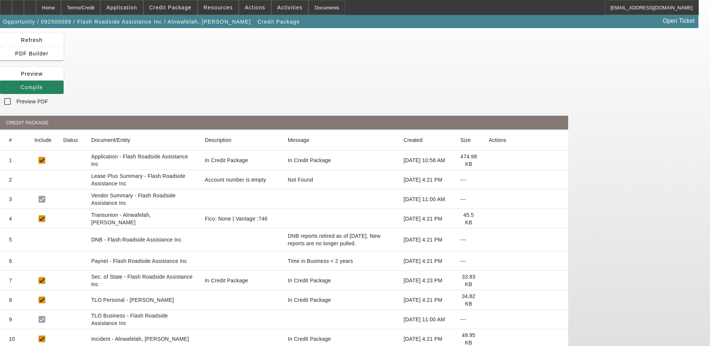
click at [489, 160] on icon at bounding box center [489, 160] width 0 height 0
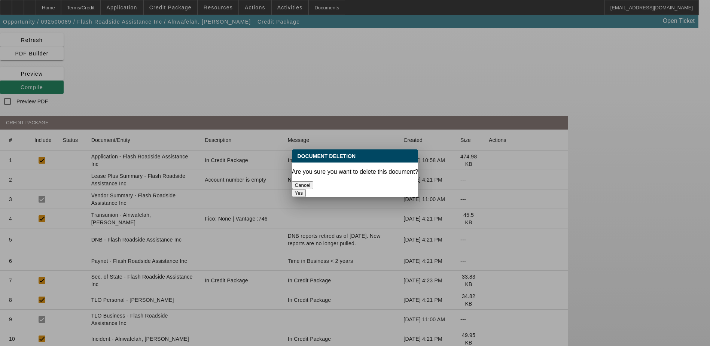
scroll to position [0, 0]
click at [306, 189] on button "Yes" at bounding box center [299, 193] width 14 height 8
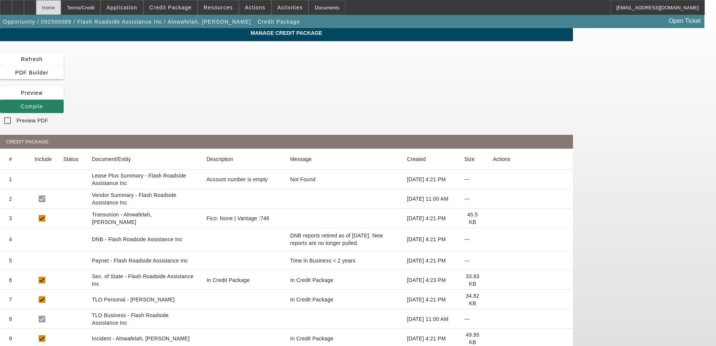
click at [61, 5] on div "Home" at bounding box center [48, 7] width 25 height 15
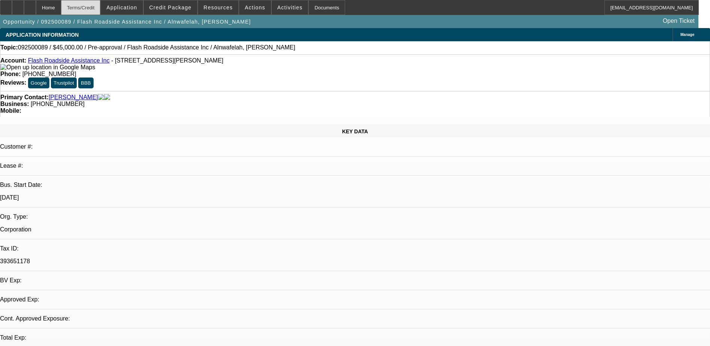
select select "0"
select select "0.1"
select select "4"
